Goal: Information Seeking & Learning: Learn about a topic

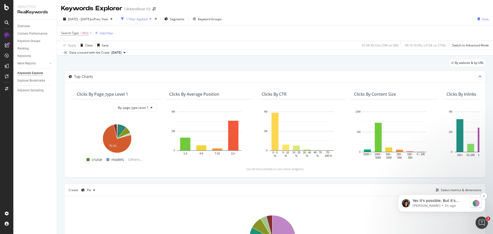
click at [452, 200] on span "Yes it's possible. But it's limited to 5 page types:" at bounding box center [435, 203] width 46 height 9
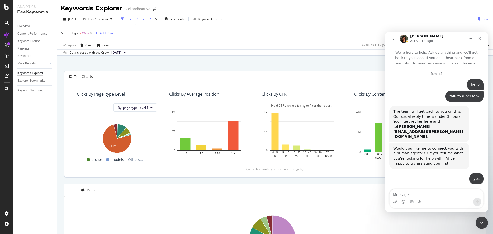
scroll to position [1, 0]
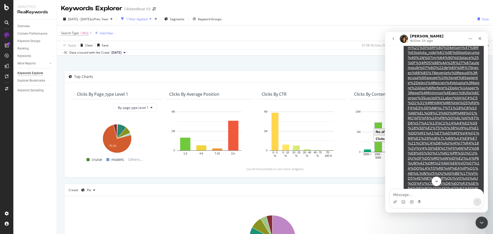
click at [436, 181] on icon "Scroll to bottom" at bounding box center [436, 181] width 5 height 5
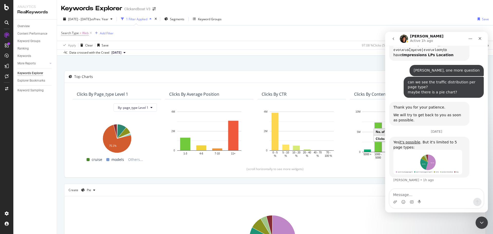
scroll to position [1484, 0]
click at [292, 63] on div "By website & by URL" at bounding box center [274, 64] width 421 height 11
click at [483, 222] on icon "Close Intercom Messenger" at bounding box center [480, 222] width 6 height 6
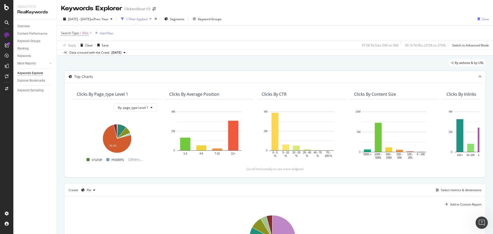
scroll to position [96, 0]
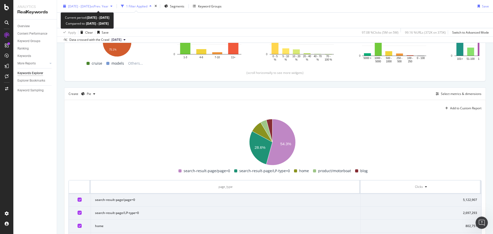
click at [108, 6] on span "vs Prev. Year" at bounding box center [100, 6] width 18 height 4
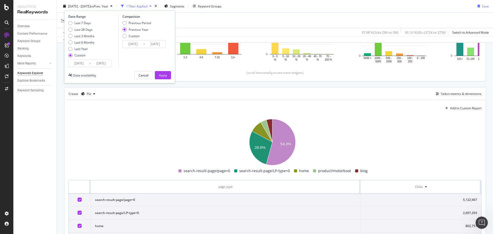
click at [108, 6] on span "vs Prev. Year" at bounding box center [100, 6] width 18 height 4
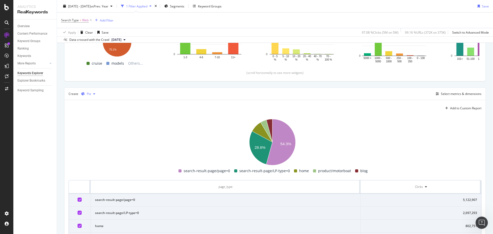
click at [92, 93] on div "button" at bounding box center [94, 93] width 6 height 3
click at [96, 104] on div "Table" at bounding box center [95, 102] width 8 height 4
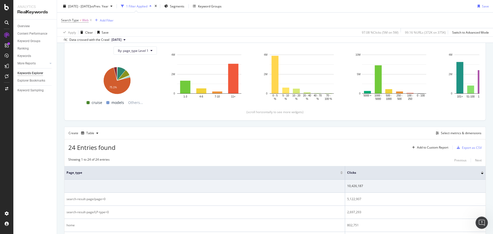
scroll to position [96, 0]
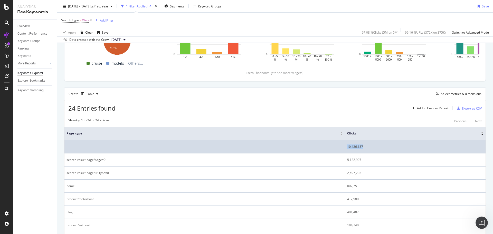
drag, startPoint x: 371, startPoint y: 146, endPoint x: 339, endPoint y: 148, distance: 32.1
click at [339, 148] on tr "10,426,187" at bounding box center [274, 146] width 421 height 13
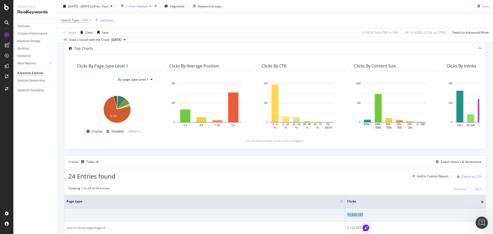
scroll to position [64, 0]
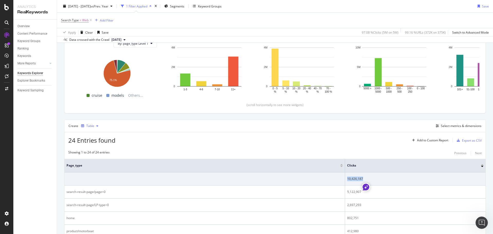
click at [96, 128] on div "Table" at bounding box center [89, 126] width 21 height 8
click at [95, 170] on div "Pie" at bounding box center [93, 168] width 4 height 4
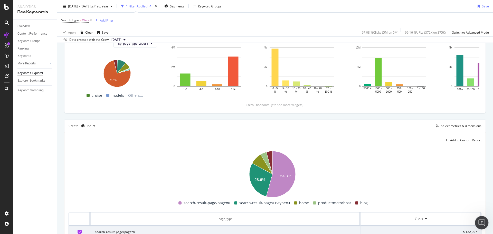
drag, startPoint x: 479, startPoint y: 218, endPoint x: 955, endPoint y: 431, distance: 521.6
click at [479, 217] on div "Open Intercom Messenger" at bounding box center [480, 221] width 17 height 17
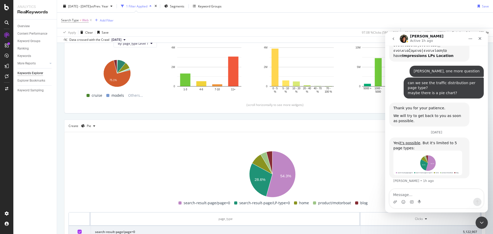
click at [412, 197] on textarea "Message…" at bounding box center [436, 193] width 94 height 9
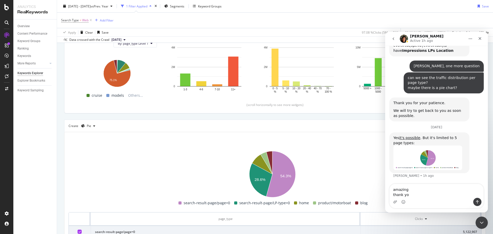
type textarea "amazing thank you"
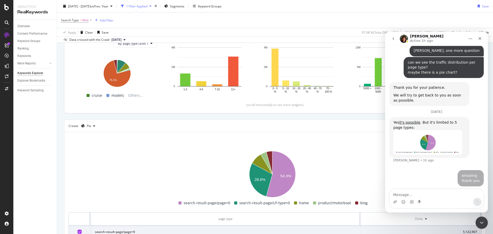
scroll to position [1504, 0]
click at [479, 228] on div "Close Intercom Messenger" at bounding box center [480, 222] width 12 height 12
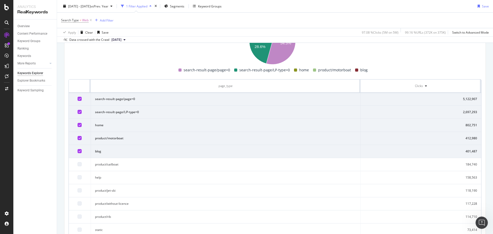
scroll to position [224, 0]
